Goal: Task Accomplishment & Management: Contribute content

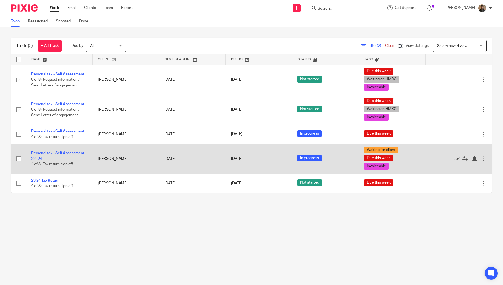
drag, startPoint x: 19, startPoint y: 133, endPoint x: 22, endPoint y: 161, distance: 28.2
click at [19, 137] on input "checkbox" at bounding box center [19, 134] width 10 height 10
checkbox input "true"
click at [18, 159] on input "checkbox" at bounding box center [19, 159] width 10 height 10
click at [19, 160] on input "checkbox" at bounding box center [19, 159] width 10 height 10
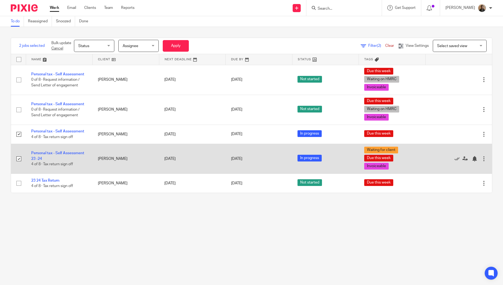
checkbox input "false"
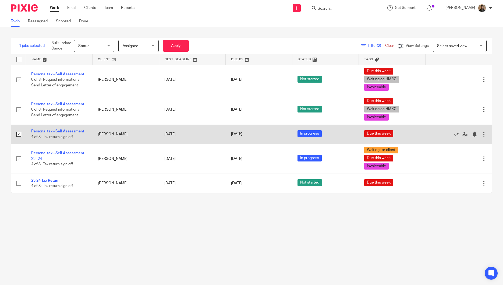
click at [18, 136] on input "checkbox" at bounding box center [19, 134] width 10 height 10
checkbox input "false"
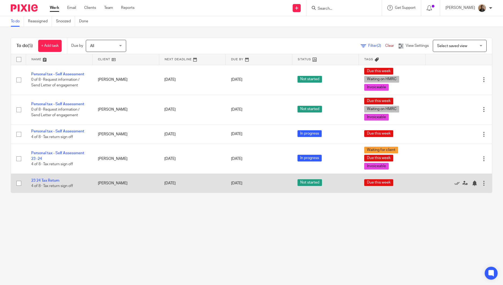
drag, startPoint x: 20, startPoint y: 183, endPoint x: 23, endPoint y: 180, distance: 4.4
click at [20, 183] on input "checkbox" at bounding box center [19, 183] width 10 height 10
checkbox input "true"
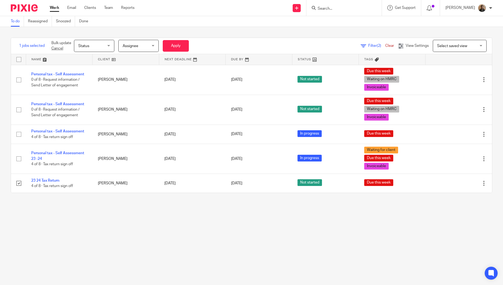
click at [103, 47] on span "Status" at bounding box center [92, 45] width 29 height 11
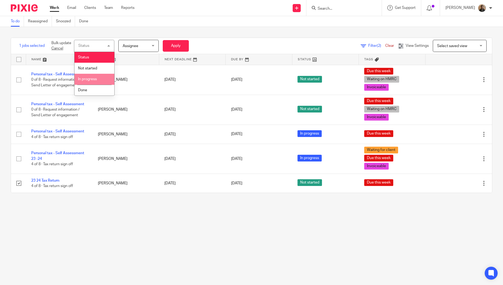
click at [95, 79] on span "In progress" at bounding box center [87, 79] width 19 height 4
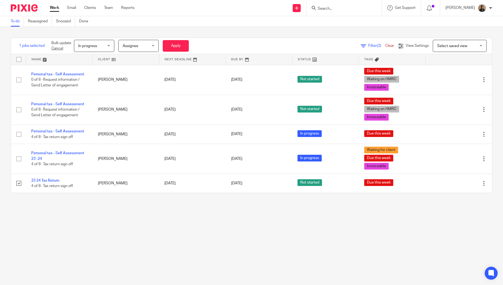
drag, startPoint x: 198, startPoint y: 213, endPoint x: 197, endPoint y: 197, distance: 16.2
click at [197, 211] on main "To do Reassigned Snoozed Done 1 jobs selected Bulk update Cancel In progress In…" at bounding box center [251, 142] width 503 height 285
click at [178, 44] on button "Apply" at bounding box center [176, 46] width 26 height 12
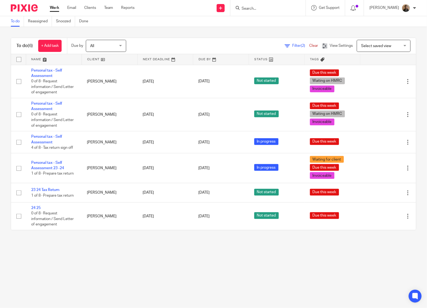
click at [249, 9] on input "Search" at bounding box center [265, 8] width 48 height 5
type input "getting"
click at [299, 7] on button "reset" at bounding box center [295, 7] width 5 height 5
click at [299, 5] on form at bounding box center [269, 8] width 57 height 7
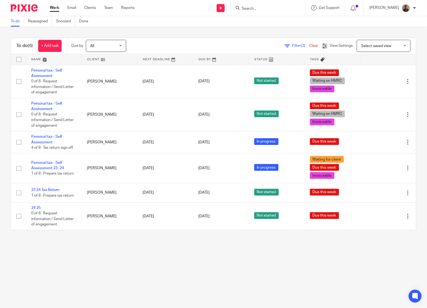
drag, startPoint x: 293, startPoint y: 3, endPoint x: 276, endPoint y: 4, distance: 17.5
click at [291, 3] on div at bounding box center [267, 8] width 75 height 16
click at [275, 4] on div at bounding box center [267, 8] width 75 height 16
drag, startPoint x: 205, startPoint y: 4, endPoint x: 200, endPoint y: 4, distance: 5.1
click at [200, 4] on div "Send new email Create task Add client Request signature Get Support Contact via…" at bounding box center [285, 8] width 285 height 16
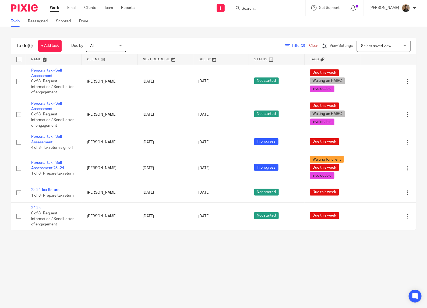
click at [272, 16] on div "To do Reassigned Snoozed Done" at bounding box center [213, 21] width 427 height 11
click at [251, 2] on div at bounding box center [267, 8] width 75 height 16
click at [250, 8] on input "Search" at bounding box center [265, 8] width 48 height 5
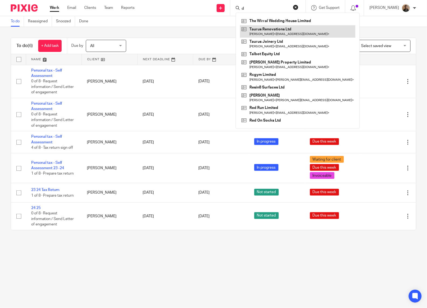
type input "d"
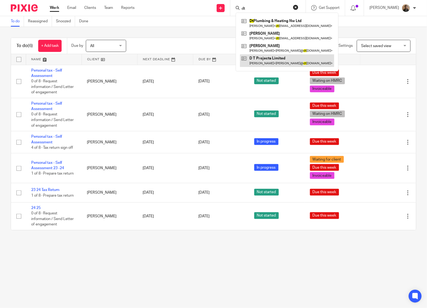
type input "dt"
click at [310, 56] on link at bounding box center [287, 60] width 94 height 12
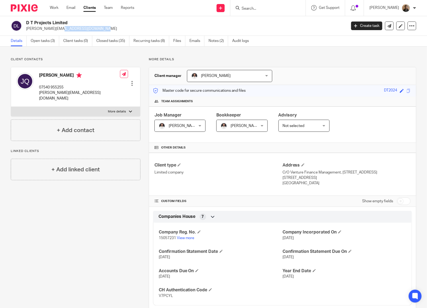
drag, startPoint x: 26, startPoint y: 29, endPoint x: 71, endPoint y: 35, distance: 46.0
click at [71, 35] on div "D T Projects Limited jay@dtprojectsltd.com Create task Update from Companies Ho…" at bounding box center [213, 26] width 427 height 20
drag, startPoint x: 71, startPoint y: 35, endPoint x: 56, endPoint y: 29, distance: 17.0
copy p "jay@dtprojectsltd.com"
click at [255, 7] on input "Search" at bounding box center [265, 8] width 48 height 5
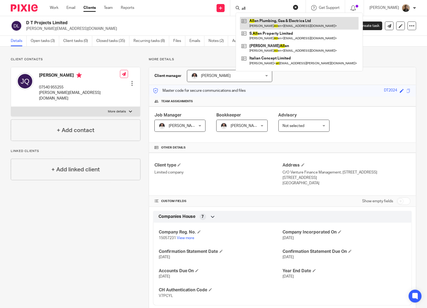
type input "all"
click at [282, 22] on link at bounding box center [299, 23] width 119 height 12
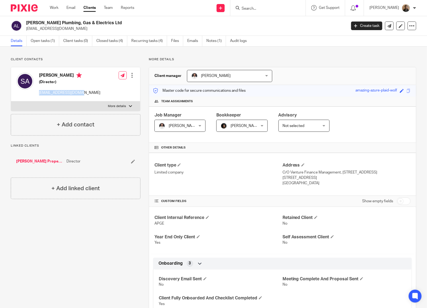
drag, startPoint x: 39, startPoint y: 92, endPoint x: 81, endPoint y: 96, distance: 41.9
click at [81, 96] on div "Steven Allen (Director) steallen12@icloud.com Edit contact Create client from c…" at bounding box center [75, 84] width 129 height 34
drag, startPoint x: 81, startPoint y: 96, endPoint x: 43, endPoint y: 50, distance: 59.5
drag, startPoint x: 40, startPoint y: 93, endPoint x: 86, endPoint y: 93, distance: 46.8
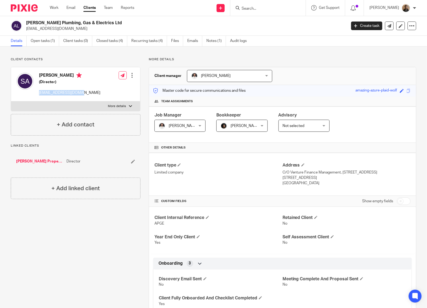
click at [86, 93] on div "Steven Allen (Director) steallen12@icloud.com Edit contact Create client from c…" at bounding box center [75, 84] width 129 height 34
drag, startPoint x: 86, startPoint y: 93, endPoint x: 61, endPoint y: 92, distance: 25.4
copy p "steallen12@icloud.com"
click at [252, 8] on input "Search" at bounding box center [265, 8] width 48 height 5
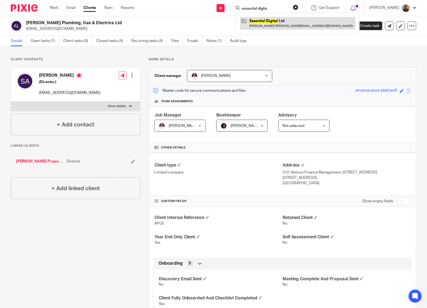
type input "essential digita"
click at [301, 22] on link at bounding box center [297, 23] width 115 height 12
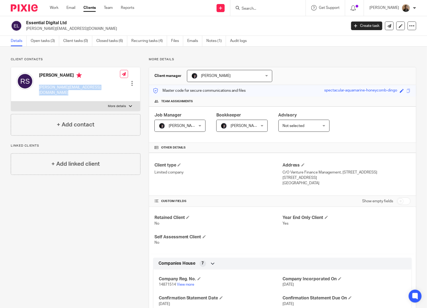
drag, startPoint x: 38, startPoint y: 88, endPoint x: 121, endPoint y: 95, distance: 83.2
click at [121, 95] on div "[PERSON_NAME] [PERSON_NAME][EMAIL_ADDRESS][DOMAIN_NAME] Edit contact Create cli…" at bounding box center [75, 84] width 129 height 34
drag, startPoint x: 121, startPoint y: 95, endPoint x: 78, endPoint y: 89, distance: 43.5
copy div "[PERSON_NAME][EMAIL_ADDRESS][DOMAIN_NAME]"
click at [255, 10] on input "Search" at bounding box center [265, 8] width 48 height 5
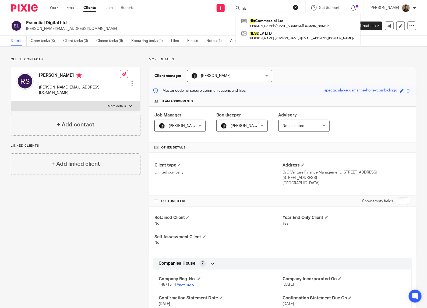
type input "hls"
click at [299, 7] on button "reset" at bounding box center [295, 7] width 5 height 5
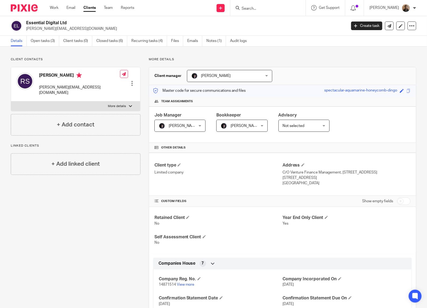
click at [290, 7] on input "Search" at bounding box center [265, 8] width 48 height 5
type input "ajk brick"
click at [279, 20] on link at bounding box center [273, 21] width 67 height 8
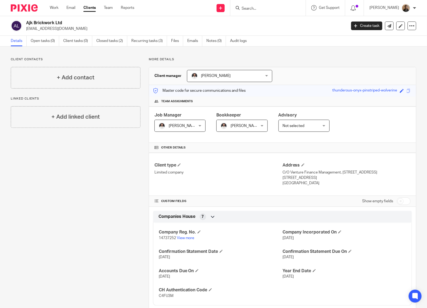
drag, startPoint x: 26, startPoint y: 28, endPoint x: 69, endPoint y: 28, distance: 42.8
click at [69, 28] on p "jordandreves@live.co.uk" at bounding box center [184, 28] width 317 height 5
drag, startPoint x: 69, startPoint y: 28, endPoint x: 58, endPoint y: 28, distance: 10.8
copy p "jordandreves@live.co.uk"
click at [265, 8] on input "Search" at bounding box center [265, 8] width 48 height 5
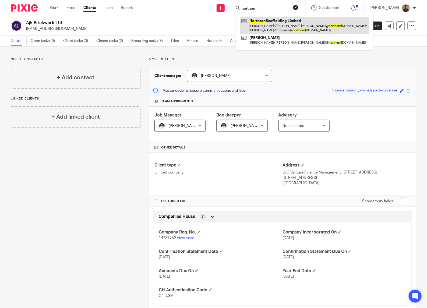
type input "northern"
click at [310, 22] on link at bounding box center [304, 25] width 129 height 17
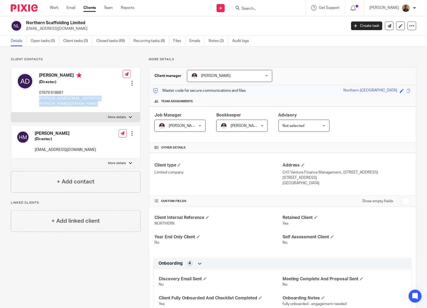
drag, startPoint x: 38, startPoint y: 99, endPoint x: 131, endPoint y: 104, distance: 92.5
click at [131, 104] on div "[PERSON_NAME] (Director) 07879 918691 [PERSON_NAME][EMAIL_ADDRESS][PERSON_NAME]…" at bounding box center [75, 89] width 129 height 45
drag, startPoint x: 131, startPoint y: 104, endPoint x: 99, endPoint y: 98, distance: 32.8
copy div "[PERSON_NAME][EMAIL_ADDRESS][PERSON_NAME][DOMAIN_NAME] Edit contact Create clie…"
click at [264, 3] on div at bounding box center [267, 8] width 75 height 16
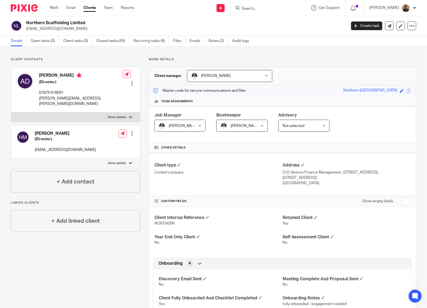
click at [255, 10] on input "Search" at bounding box center [265, 8] width 48 height 5
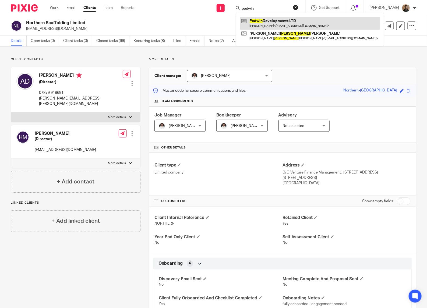
type input "pedwin"
drag, startPoint x: 262, startPoint y: 23, endPoint x: 272, endPoint y: 27, distance: 11.7
click at [262, 23] on link at bounding box center [310, 23] width 140 height 12
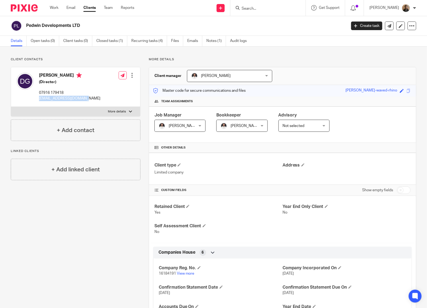
drag, startPoint x: 38, startPoint y: 100, endPoint x: 92, endPoint y: 104, distance: 53.8
click at [92, 104] on div "[PERSON_NAME] (Director) 07916 179418 [EMAIL_ADDRESS][DOMAIN_NAME] Edit contact…" at bounding box center [75, 87] width 129 height 40
drag, startPoint x: 92, startPoint y: 104, endPoint x: 79, endPoint y: 98, distance: 14.1
click at [259, 7] on input "Search" at bounding box center [265, 8] width 48 height 5
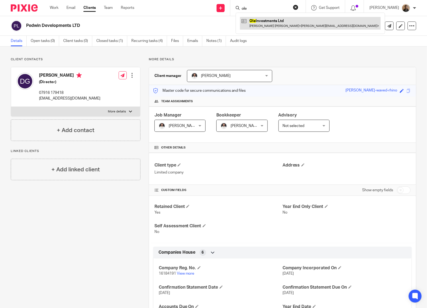
type input "ole"
click at [276, 26] on link at bounding box center [310, 23] width 141 height 12
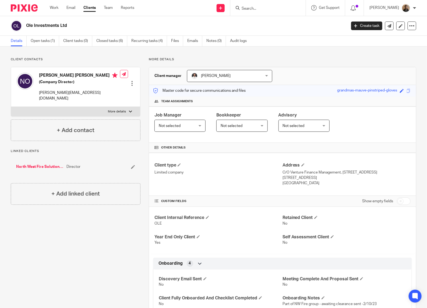
click at [44, 92] on p "neil@nwfiresolutions.co.uk" at bounding box center [79, 95] width 81 height 11
click at [44, 92] on p "[PERSON_NAME][EMAIL_ADDRESS][DOMAIN_NAME]" at bounding box center [79, 95] width 81 height 11
click at [61, 89] on div "Neil Richard Thomas Oxton (Company Director) neil@nwfiresolutions.co.uk" at bounding box center [79, 87] width 81 height 29
drag, startPoint x: 39, startPoint y: 93, endPoint x: 86, endPoint y: 96, distance: 46.7
click at [86, 96] on div "Neil Richard Thomas Oxton (Company Director) neil@nwfiresolutions.co.uk" at bounding box center [68, 87] width 104 height 34
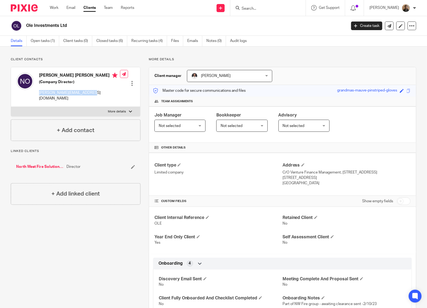
drag, startPoint x: 86, startPoint y: 96, endPoint x: 72, endPoint y: 92, distance: 14.5
copy p "[PERSON_NAME][EMAIL_ADDRESS][DOMAIN_NAME]"
click at [261, 5] on form at bounding box center [269, 8] width 57 height 7
click at [260, 7] on input "Search" at bounding box center [265, 8] width 48 height 5
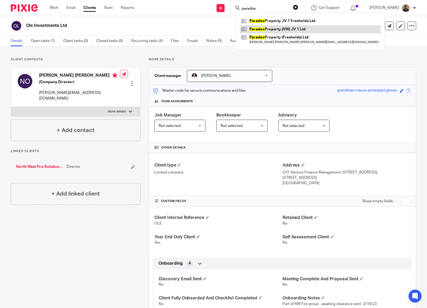
type input "paradox"
click at [281, 30] on link at bounding box center [310, 29] width 141 height 8
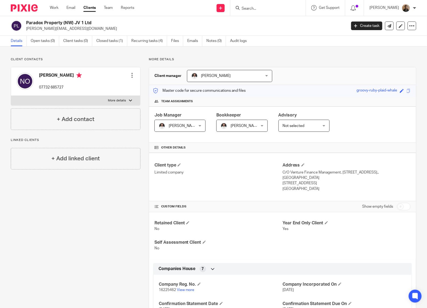
click at [268, 9] on input "Search" at bounding box center [265, 8] width 48 height 5
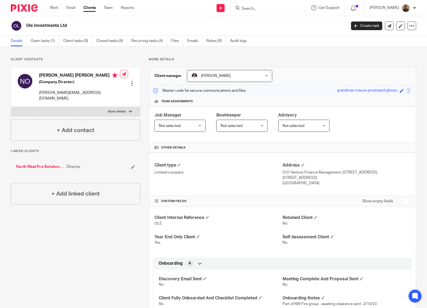
click at [264, 6] on input "Search" at bounding box center [265, 8] width 48 height 5
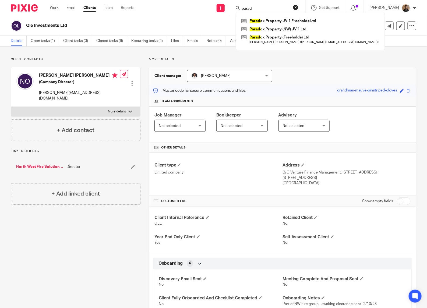
type input "parad"
click at [191, 54] on div "Client contacts [PERSON_NAME] [PERSON_NAME] (Company Director) [PERSON_NAME][EM…" at bounding box center [213, 285] width 427 height 477
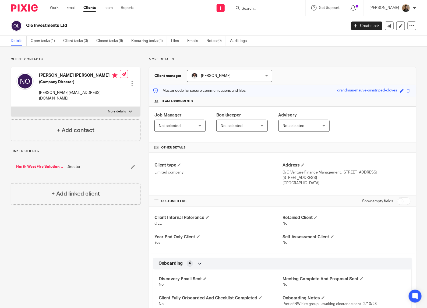
click at [254, 5] on form at bounding box center [269, 8] width 57 height 7
click at [255, 8] on input "Search" at bounding box center [265, 8] width 48 height 5
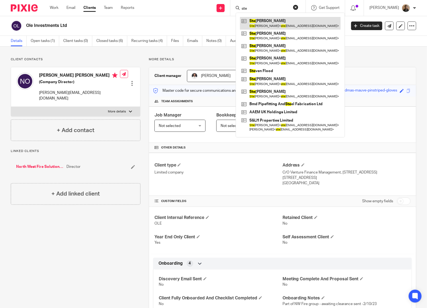
type input "ste"
click at [299, 24] on link at bounding box center [290, 23] width 101 height 12
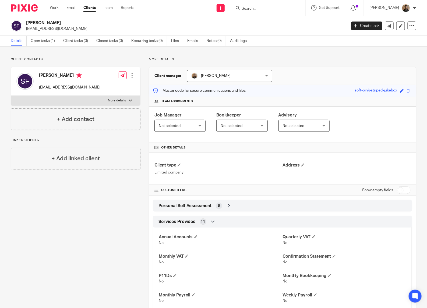
click at [267, 6] on input "Search" at bounding box center [265, 8] width 48 height 5
type input "elevate"
click at [282, 26] on link at bounding box center [285, 23] width 91 height 12
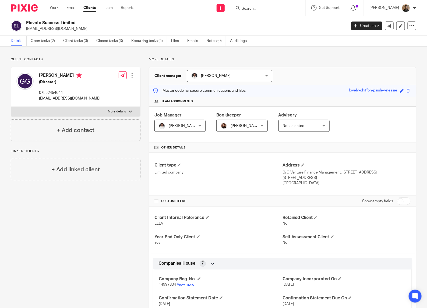
click at [46, 100] on p "[EMAIL_ADDRESS][DOMAIN_NAME]" at bounding box center [69, 98] width 61 height 5
drag, startPoint x: 46, startPoint y: 100, endPoint x: 73, endPoint y: 101, distance: 27.2
click at [73, 101] on p "[EMAIL_ADDRESS][DOMAIN_NAME]" at bounding box center [69, 98] width 61 height 5
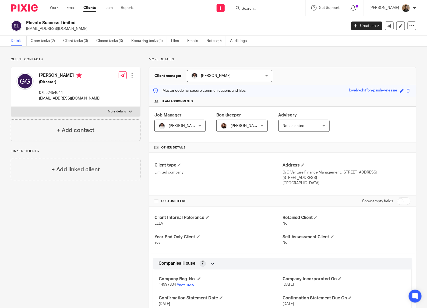
drag, startPoint x: 73, startPoint y: 100, endPoint x: 46, endPoint y: 30, distance: 74.9
click at [46, 30] on p "[EMAIL_ADDRESS][DOMAIN_NAME]" at bounding box center [184, 28] width 317 height 5
drag, startPoint x: 46, startPoint y: 30, endPoint x: 28, endPoint y: 32, distance: 17.9
click at [29, 32] on div "Elevate Success Limited garygreenwood26@icloud.com Create task Update from Comp…" at bounding box center [213, 26] width 427 height 20
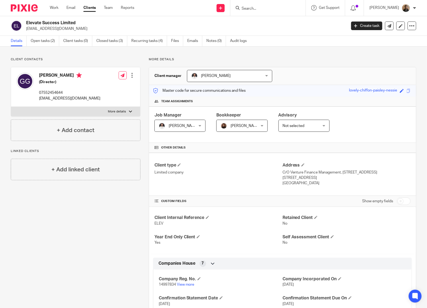
drag, startPoint x: 24, startPoint y: 28, endPoint x: 82, endPoint y: 31, distance: 57.9
click at [82, 31] on div "Elevate Success Limited garygreenwood26@icloud.com" at bounding box center [177, 25] width 332 height 11
drag, startPoint x: 82, startPoint y: 31, endPoint x: 65, endPoint y: 29, distance: 17.4
click at [41, 98] on p "garygreenwood26@icloud.com" at bounding box center [69, 98] width 61 height 5
drag, startPoint x: 40, startPoint y: 99, endPoint x: 92, endPoint y: 102, distance: 52.3
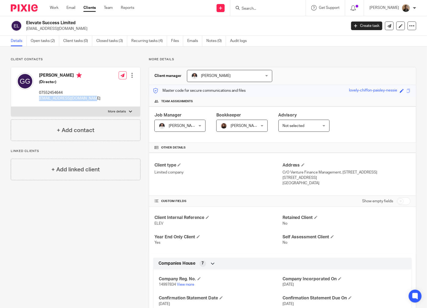
click at [92, 102] on div "Gary Greenwood (Director) 07552454644 garygreenwood26@icloud.com" at bounding box center [58, 87] width 84 height 34
drag, startPoint x: 92, startPoint y: 102, endPoint x: 80, endPoint y: 99, distance: 12.2
copy p "garygreenwood26@icloud.com"
click at [257, 9] on input "Search" at bounding box center [265, 8] width 48 height 5
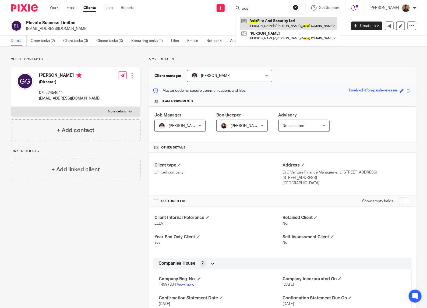
type input "axis"
click at [259, 25] on link at bounding box center [288, 23] width 97 height 12
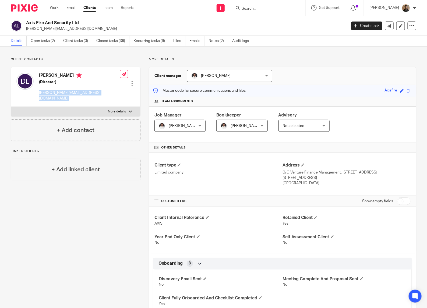
drag, startPoint x: 40, startPoint y: 93, endPoint x: 109, endPoint y: 100, distance: 70.1
click at [113, 101] on div "[PERSON_NAME] (Director) [PERSON_NAME][EMAIL_ADDRESS][DOMAIN_NAME] Edit contact…" at bounding box center [75, 87] width 129 height 40
drag, startPoint x: 109, startPoint y: 100, endPoint x: 66, endPoint y: 94, distance: 43.4
copy div "[PERSON_NAME][EMAIL_ADDRESS][DOMAIN_NAME]"
click at [252, 7] on input "Search" at bounding box center [265, 8] width 48 height 5
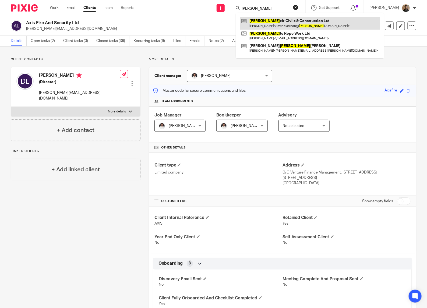
type input "eli"
click at [298, 22] on link at bounding box center [310, 23] width 140 height 12
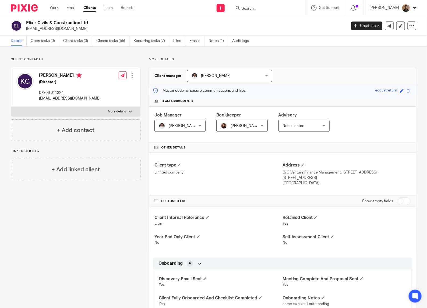
drag, startPoint x: 40, startPoint y: 97, endPoint x: 93, endPoint y: 103, distance: 54.1
click at [93, 103] on div "[PERSON_NAME] (Director) 07306 011324 [EMAIL_ADDRESS][DOMAIN_NAME] Edit contact…" at bounding box center [75, 87] width 129 height 40
drag, startPoint x: 93, startPoint y: 105, endPoint x: 82, endPoint y: 97, distance: 13.8
copy p "[EMAIL_ADDRESS][DOMAIN_NAME]"
click at [263, 6] on form at bounding box center [269, 8] width 57 height 7
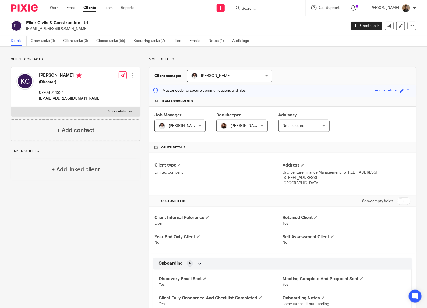
click at [248, 7] on input "Search" at bounding box center [265, 8] width 48 height 5
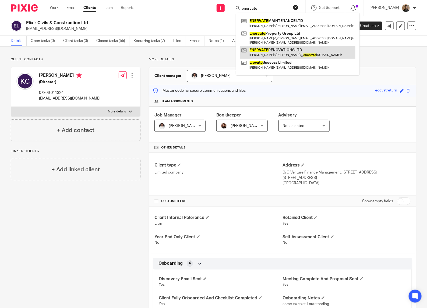
type input "enervate"
click at [303, 53] on link at bounding box center [297, 52] width 115 height 12
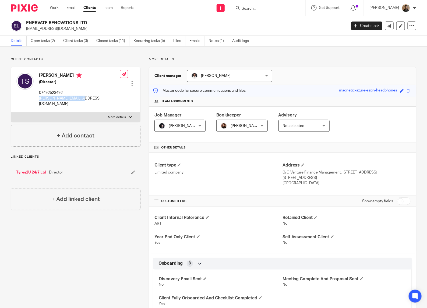
drag, startPoint x: 39, startPoint y: 97, endPoint x: 86, endPoint y: 101, distance: 47.3
click at [86, 101] on div "[PERSON_NAME] (Director) 07492523492 [PERSON_NAME][EMAIL_ADDRESS][DOMAIN_NAME] …" at bounding box center [75, 89] width 129 height 45
drag, startPoint x: 86, startPoint y: 101, endPoint x: 77, endPoint y: 100, distance: 9.8
copy p "[PERSON_NAME][EMAIL_ADDRESS][DOMAIN_NAME]"
click at [257, 7] on input "Search" at bounding box center [265, 8] width 48 height 5
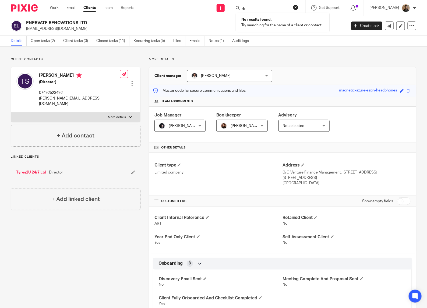
type input "r"
type input "butler"
click at [299, 6] on button "reset" at bounding box center [295, 7] width 5 height 5
click at [286, 29] on p "tpsmith210@gmail.com" at bounding box center [184, 28] width 317 height 5
click at [92, 8] on link "Clients" at bounding box center [89, 7] width 12 height 5
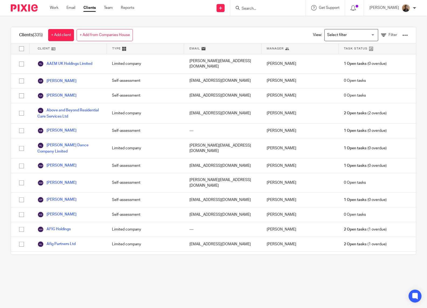
click at [403, 34] on div at bounding box center [405, 35] width 5 height 5
drag, startPoint x: 237, startPoint y: 23, endPoint x: 232, endPoint y: 29, distance: 7.2
click at [240, 24] on div "Clients (335) + Add client + Add from Companies House View: Loading... Filter C…" at bounding box center [213, 141] width 427 height 250
click at [325, 33] on input "Search for option" at bounding box center [350, 34] width 50 height 9
drag, startPoint x: 322, startPoint y: 32, endPoint x: 343, endPoint y: 26, distance: 22.4
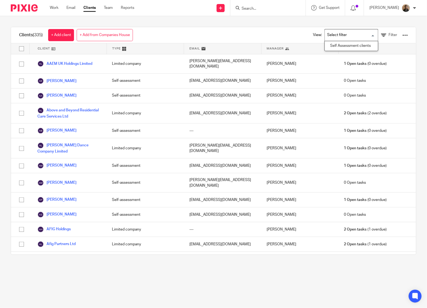
click at [325, 32] on input "Search for option" at bounding box center [350, 34] width 50 height 9
click at [381, 34] on link "Filter" at bounding box center [389, 35] width 16 height 6
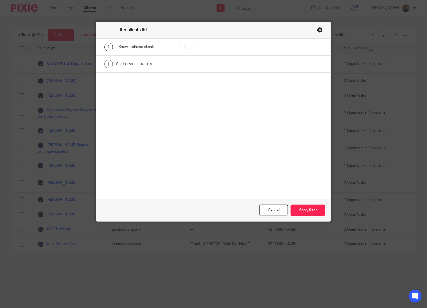
click at [184, 49] on input "checkbox" at bounding box center [187, 47] width 14 height 8
checkbox input "true"
click at [316, 203] on div "Cancel Apply filter" at bounding box center [213, 210] width 234 height 23
click at [313, 220] on div "Cancel Apply filter" at bounding box center [213, 210] width 234 height 23
click at [313, 212] on button "Apply filter" at bounding box center [308, 211] width 35 height 12
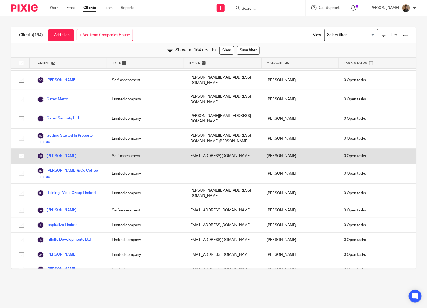
scroll to position [606, 0]
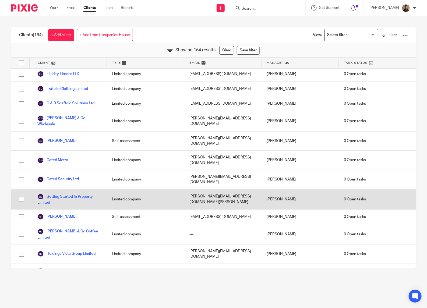
drag, startPoint x: 69, startPoint y: 150, endPoint x: 195, endPoint y: 155, distance: 126.6
click at [195, 190] on div "liam.duffy@gettingstartedinproperty.co.uk" at bounding box center [222, 200] width 77 height 20
drag, startPoint x: 183, startPoint y: 151, endPoint x: 216, endPoint y: 149, distance: 33.1
click at [218, 190] on div "liam.duffy@gettingstartedinproperty.co.uk" at bounding box center [222, 200] width 77 height 20
click at [211, 190] on div "liam.duffy@gettingstartedinproperty.co.uk" at bounding box center [222, 200] width 77 height 20
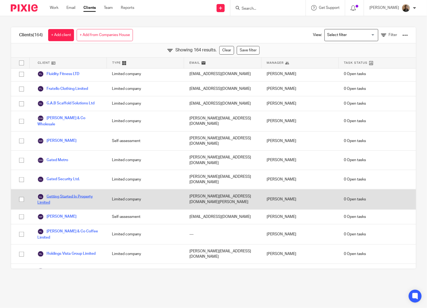
click at [55, 194] on link "Getting Started In Property Limited" at bounding box center [69, 200] width 64 height 12
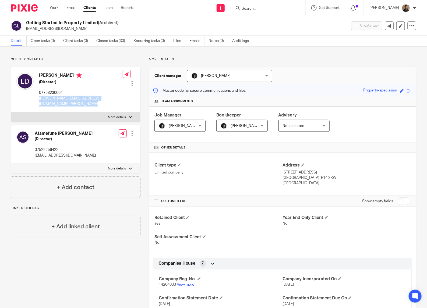
drag, startPoint x: 39, startPoint y: 99, endPoint x: 129, endPoint y: 96, distance: 89.4
click at [129, 96] on div "[PERSON_NAME] (Director) 07753230061 [PERSON_NAME][EMAIL_ADDRESS][DOMAIN_NAME][…" at bounding box center [75, 89] width 129 height 45
drag, startPoint x: 129, startPoint y: 96, endPoint x: 93, endPoint y: 98, distance: 35.3
copy div "[PERSON_NAME][EMAIL_ADDRESS][DOMAIN_NAME][PERSON_NAME] Edit contact Create clie…"
click at [255, 7] on input "Search" at bounding box center [265, 8] width 48 height 5
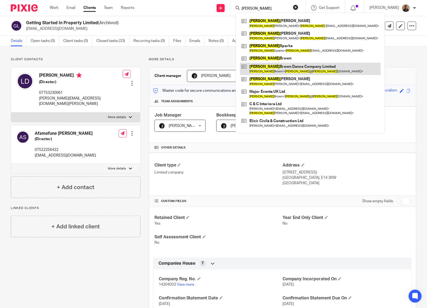
type input "[PERSON_NAME]"
click at [321, 69] on link at bounding box center [310, 69] width 141 height 12
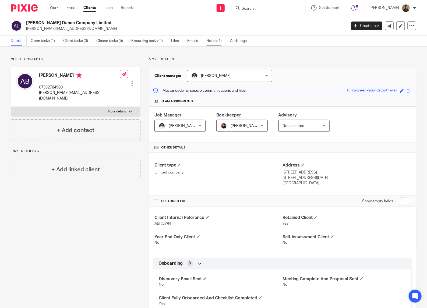
click at [215, 41] on link "Notes (1)" at bounding box center [216, 41] width 20 height 10
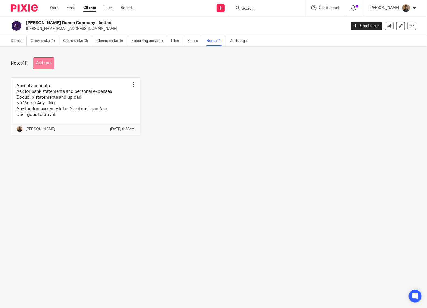
click at [52, 64] on button "Add note" at bounding box center [43, 63] width 21 height 12
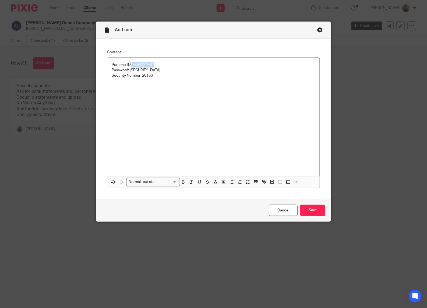
drag, startPoint x: 129, startPoint y: 64, endPoint x: 155, endPoint y: 66, distance: 26.0
click at [155, 66] on p "Personal ID: 3364124861" at bounding box center [214, 64] width 204 height 5
drag, startPoint x: 182, startPoint y: 183, endPoint x: 180, endPoint y: 156, distance: 26.2
click at [183, 182] on icon "button" at bounding box center [184, 182] width 2 height 1
click at [135, 87] on div "Personal ID: 3364124861 Password: [SECURITY_DATA] Security Number: 20166" at bounding box center [213, 117] width 212 height 118
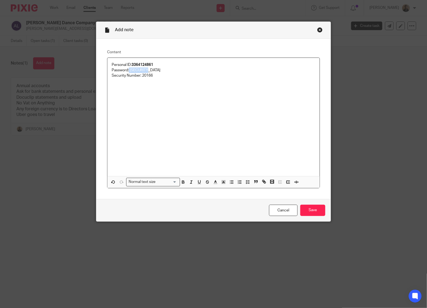
drag, startPoint x: 127, startPoint y: 71, endPoint x: 155, endPoint y: 71, distance: 28.8
click at [155, 71] on p "Password: [SECURITY_DATA]" at bounding box center [214, 70] width 204 height 5
drag, startPoint x: 181, startPoint y: 182, endPoint x: 180, endPoint y: 176, distance: 6.3
click at [181, 181] on icon "button" at bounding box center [183, 182] width 5 height 5
drag, startPoint x: 140, startPoint y: 74, endPoint x: 154, endPoint y: 77, distance: 14.5
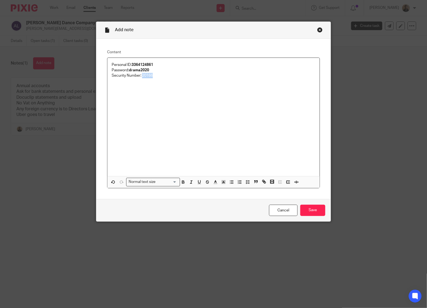
click at [154, 77] on p "Security Number: 20166" at bounding box center [214, 75] width 204 height 5
drag, startPoint x: 181, startPoint y: 181, endPoint x: 202, endPoint y: 104, distance: 80.0
click at [181, 180] on icon "button" at bounding box center [183, 182] width 5 height 5
click at [247, 40] on div "Content Personal ID: 3364124861 Password: drama2020 Security Number: 20166 Norm…" at bounding box center [213, 119] width 234 height 160
click at [318, 210] on input "Save" at bounding box center [312, 211] width 25 height 12
